Goal: Navigation & Orientation: Find specific page/section

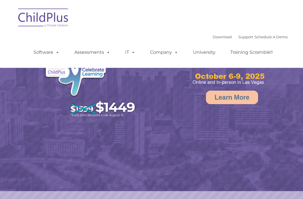
select select "MEDIUM"
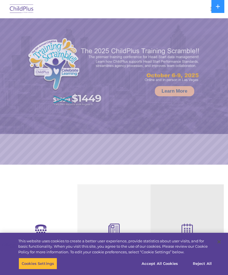
select select "MEDIUM"
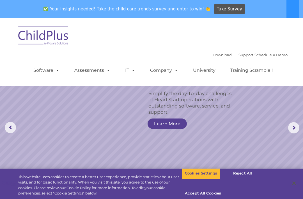
click at [47, 65] on link "Software" at bounding box center [46, 70] width 37 height 11
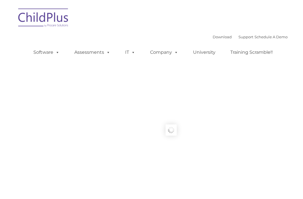
type input ""
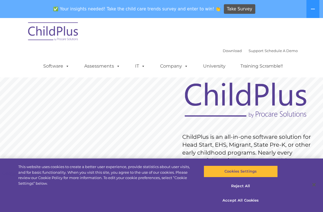
click at [303, 6] on button at bounding box center [313, 9] width 13 height 18
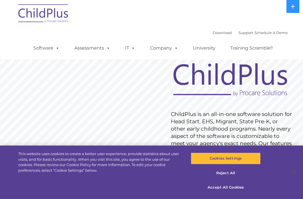
scroll to position [0, 0]
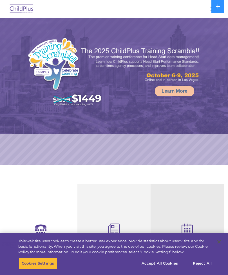
select select "MEDIUM"
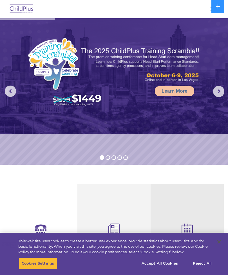
click at [208, 13] on button "button" at bounding box center [213, 8] width 12 height 9
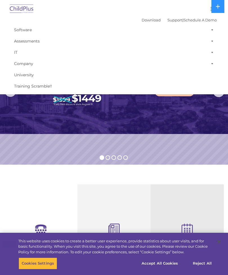
click at [151, 103] on img at bounding box center [114, 75] width 228 height 115
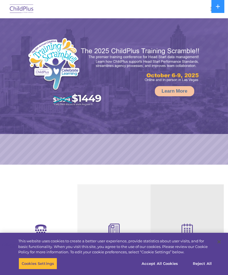
select select "MEDIUM"
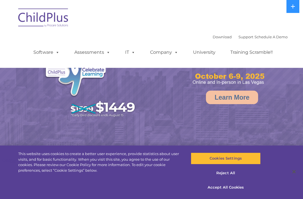
select select "MEDIUM"
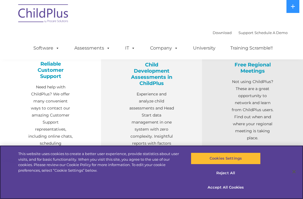
scroll to position [208, 0]
